Goal: Obtain resource: Download file/media

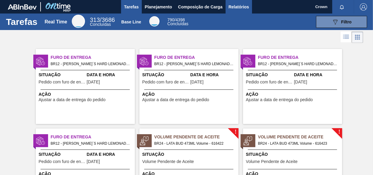
click at [235, 9] on span "Relatórios" at bounding box center [238, 6] width 20 height 7
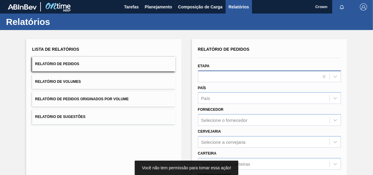
click at [261, 75] on div at bounding box center [258, 76] width 121 height 9
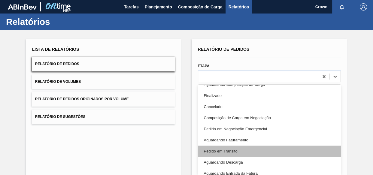
scroll to position [27, 0]
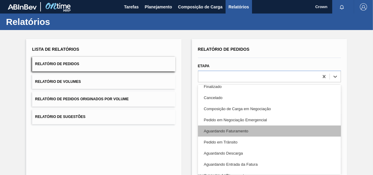
click at [237, 130] on div "Aguardando Faturamento" at bounding box center [269, 130] width 143 height 11
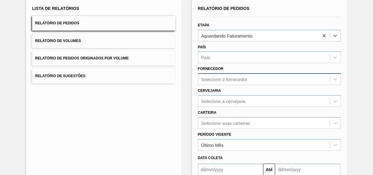
scroll to position [54, 0]
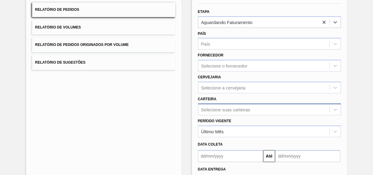
click at [246, 110] on div "Selecione suas carteiras" at bounding box center [269, 110] width 143 height 12
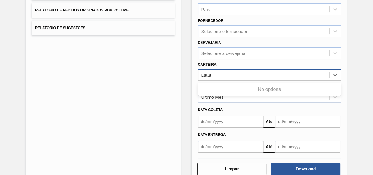
type input "Lata"
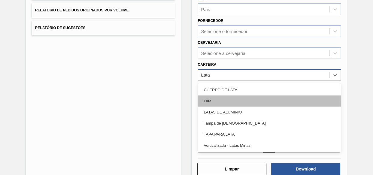
click at [223, 101] on div "Lata" at bounding box center [269, 100] width 143 height 11
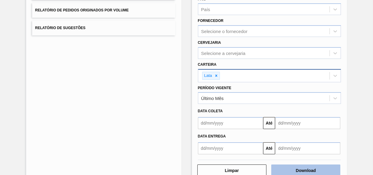
click at [310, 171] on button "Download" at bounding box center [305, 171] width 69 height 12
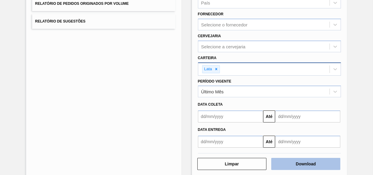
scroll to position [104, 0]
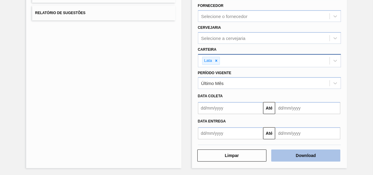
click at [289, 153] on button "Download" at bounding box center [305, 156] width 69 height 12
